Goal: Information Seeking & Learning: Learn about a topic

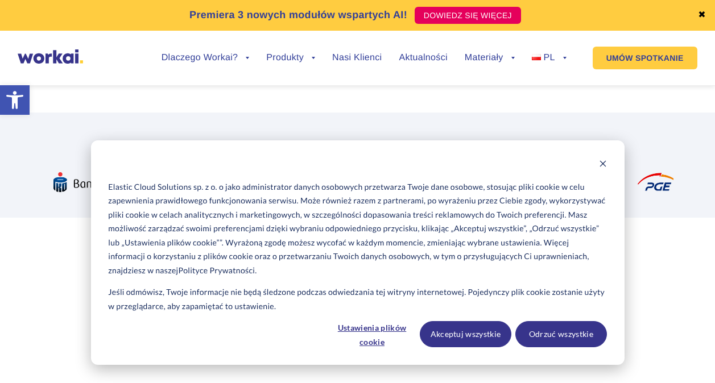
scroll to position [341, 0]
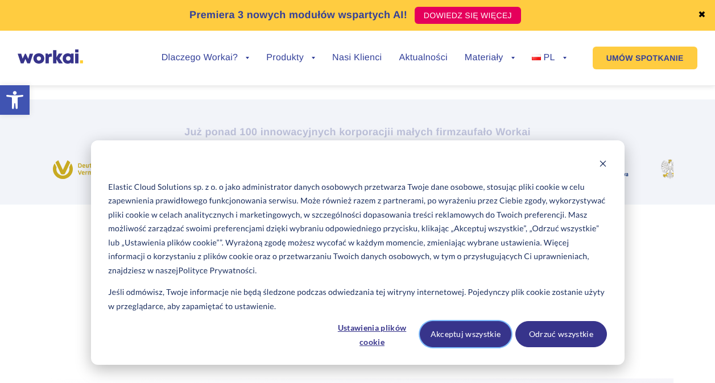
click at [494, 333] on button "Akceptuj wszystkie" at bounding box center [466, 334] width 92 height 26
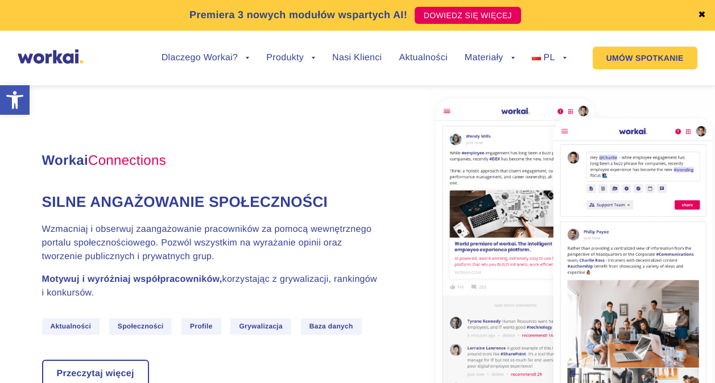
scroll to position [1024, 0]
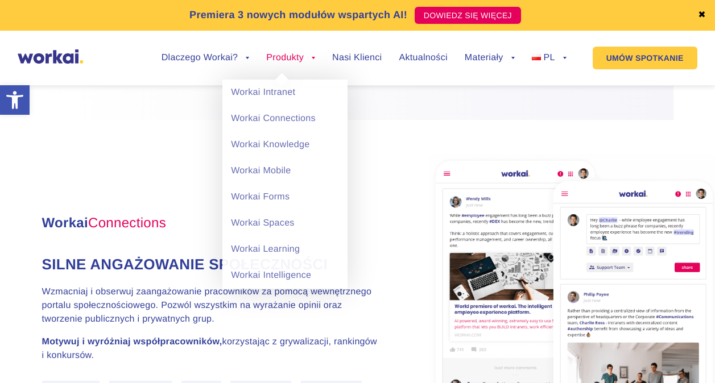
click at [307, 55] on link "Produkty" at bounding box center [290, 57] width 49 height 9
click at [283, 179] on link "Workai Mobile" at bounding box center [284, 171] width 125 height 26
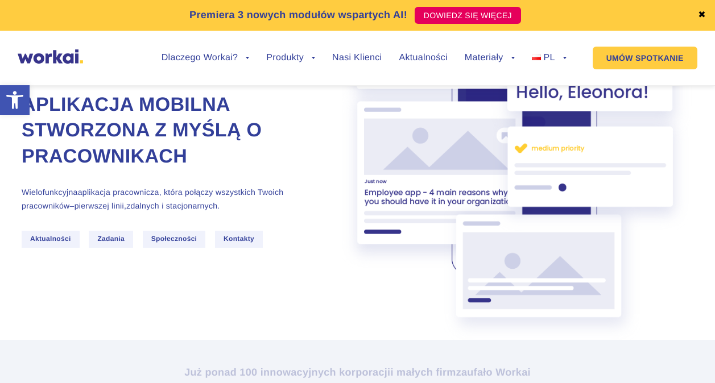
scroll to position [114, 0]
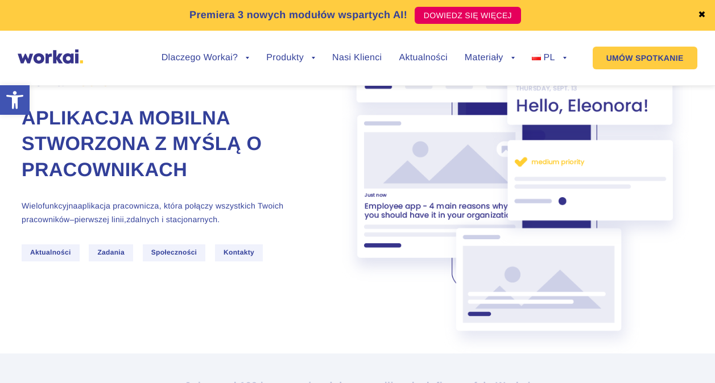
click at [53, 255] on span "Aktualności" at bounding box center [51, 253] width 58 height 16
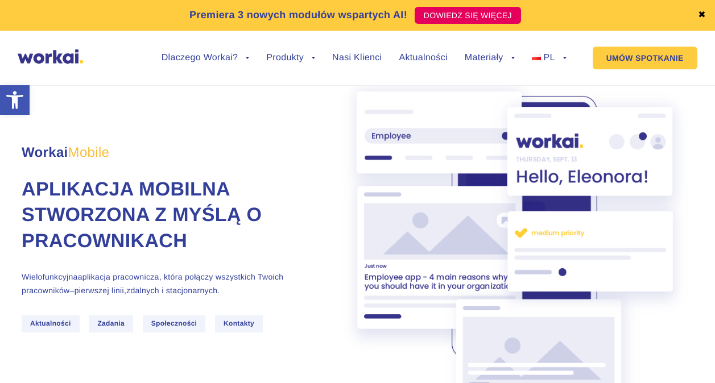
scroll to position [0, 0]
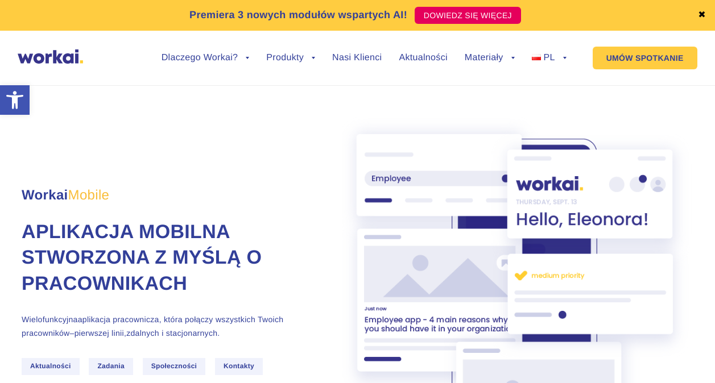
click at [701, 15] on link "✖" at bounding box center [702, 15] width 8 height 9
